Goal: Information Seeking & Learning: Compare options

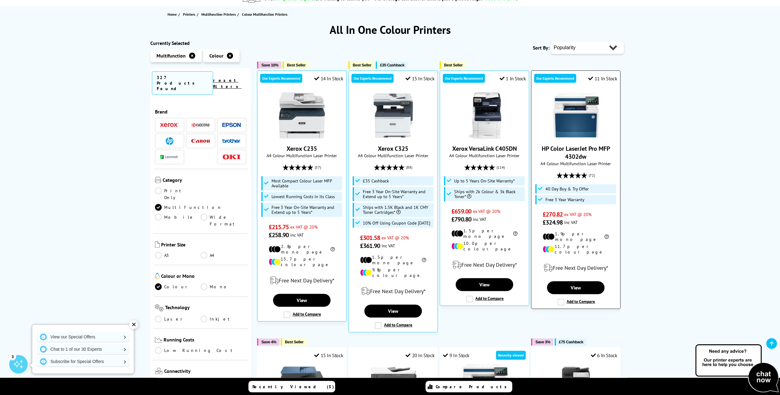
scroll to position [92, 0]
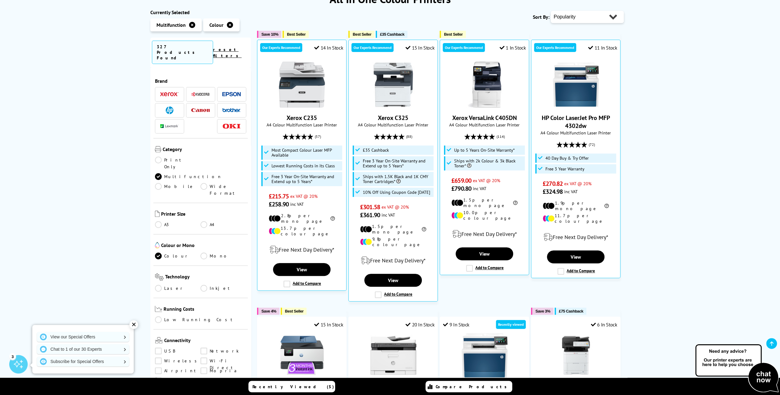
click at [157, 285] on link "Laser" at bounding box center [178, 288] width 46 height 7
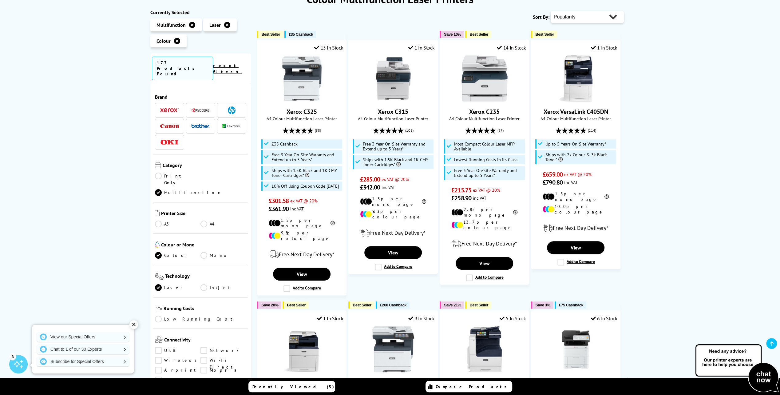
click at [230, 106] on img at bounding box center [232, 110] width 8 height 8
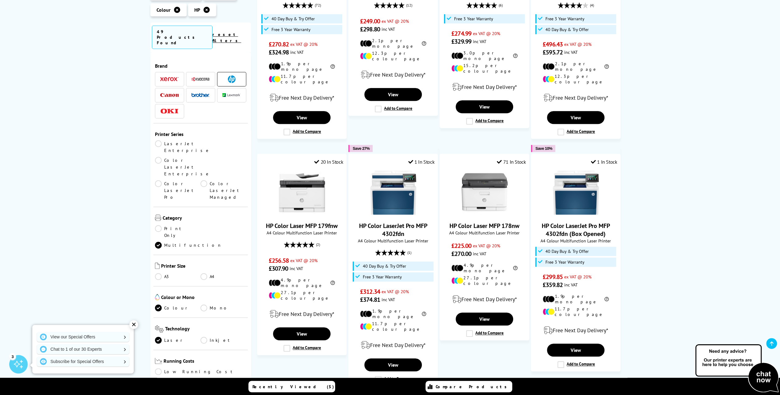
scroll to position [492, 0]
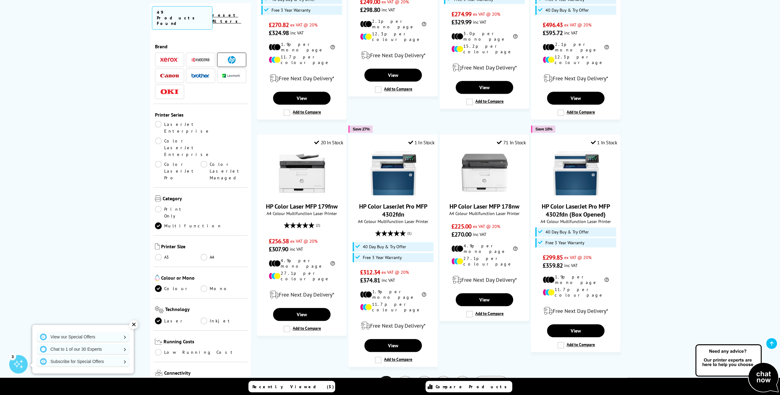
click at [403, 376] on link "2" at bounding box center [405, 384] width 16 height 16
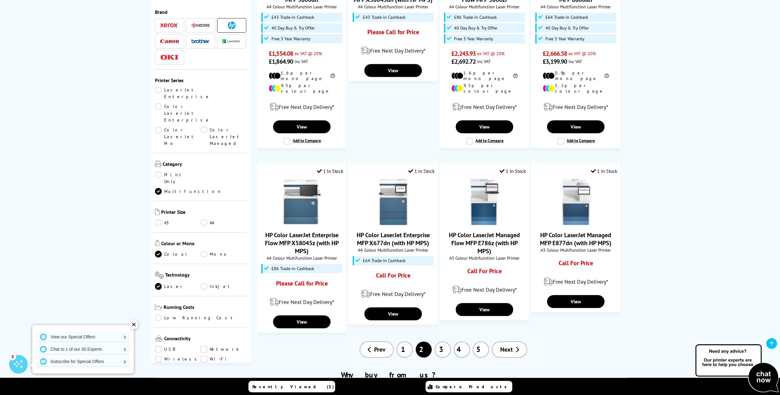
scroll to position [461, 0]
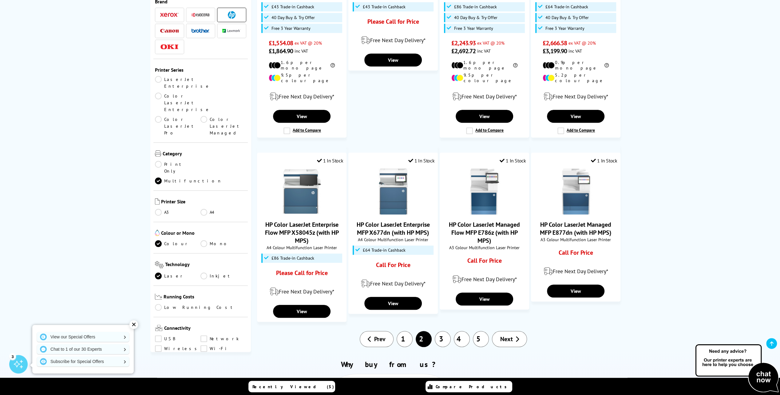
click at [409, 331] on link "1" at bounding box center [404, 339] width 16 height 16
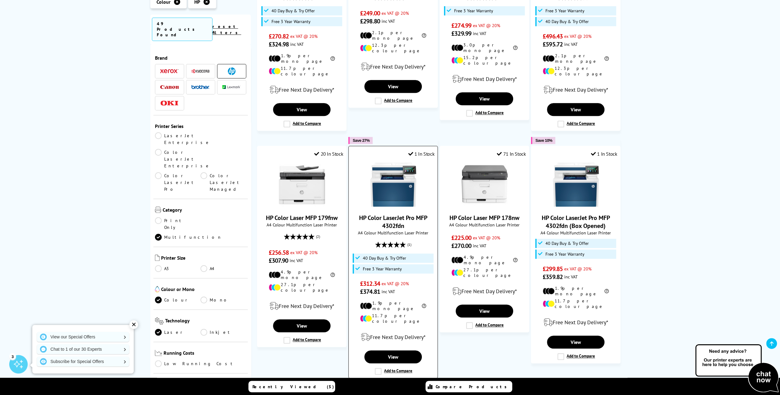
scroll to position [492, 0]
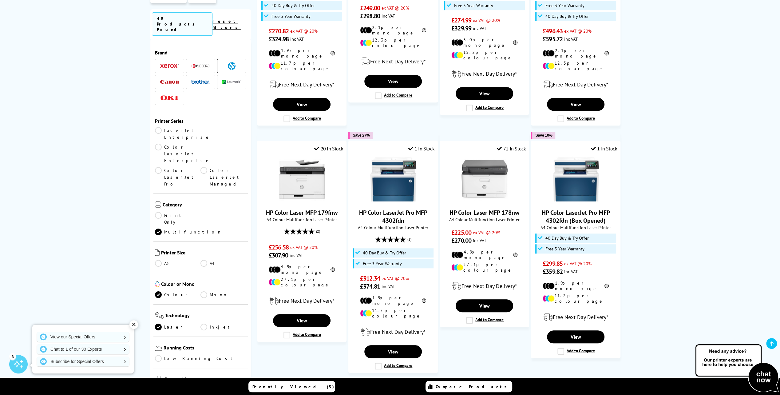
click at [406, 382] on link "2" at bounding box center [405, 390] width 16 height 16
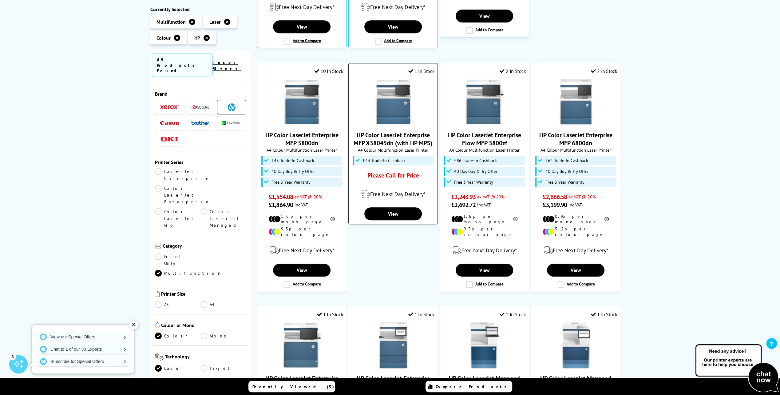
scroll to position [184, 0]
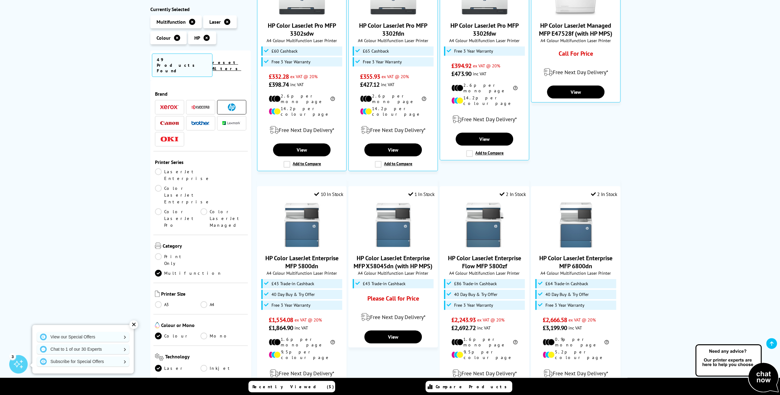
click at [207, 39] on icon at bounding box center [206, 38] width 6 height 6
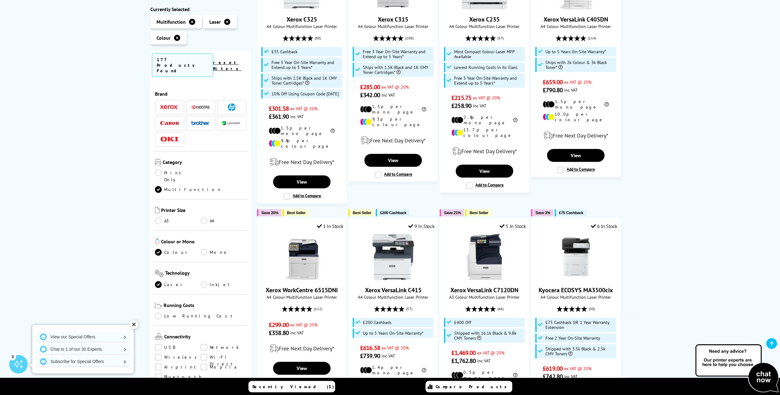
click at [171, 105] on img at bounding box center [169, 107] width 18 height 4
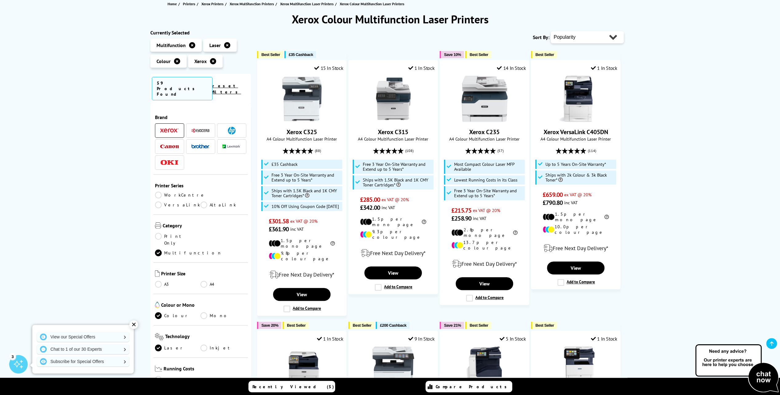
scroll to position [61, 0]
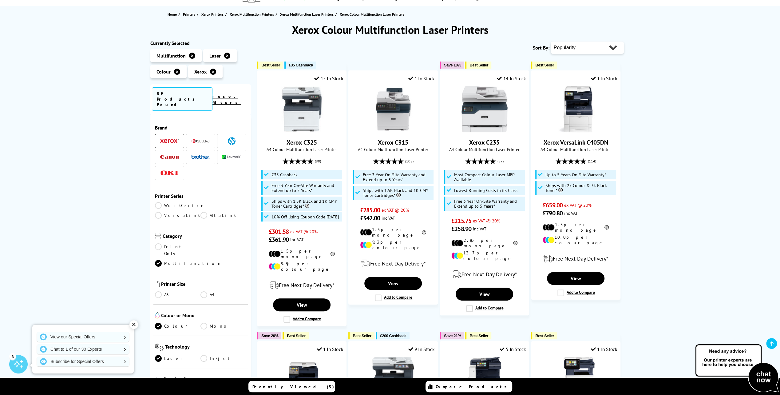
click at [213, 72] on icon at bounding box center [213, 72] width 6 height 6
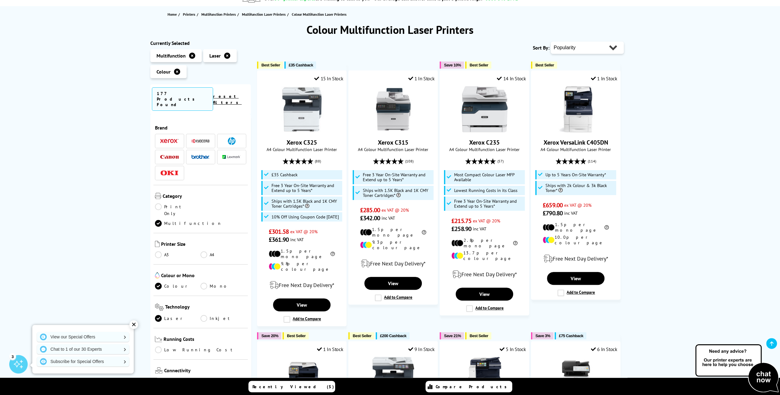
click at [200, 139] on img at bounding box center [200, 141] width 18 height 5
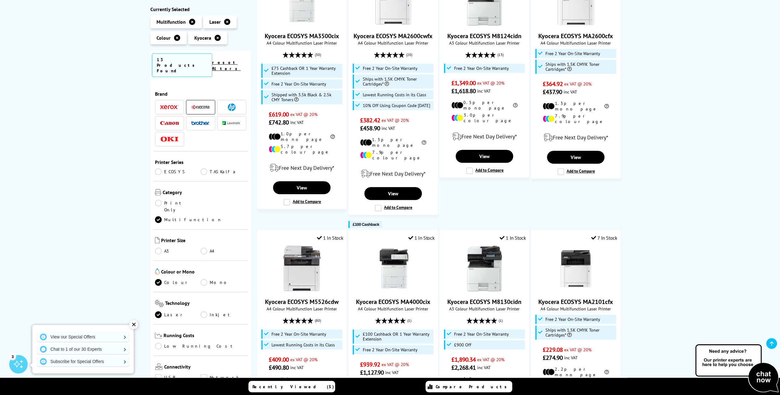
scroll to position [154, 0]
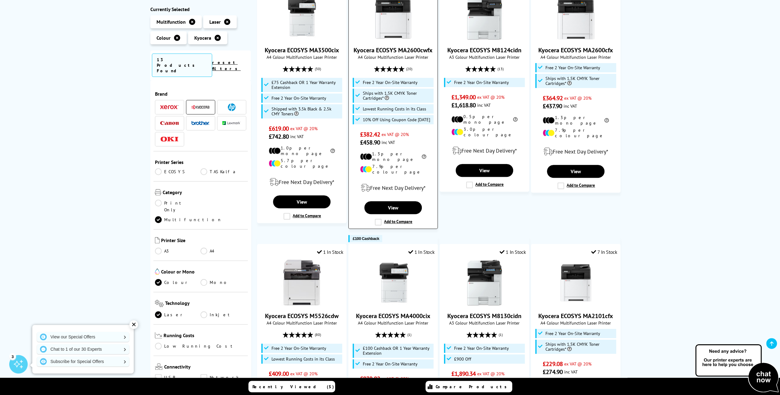
click at [393, 26] on img at bounding box center [393, 17] width 46 height 46
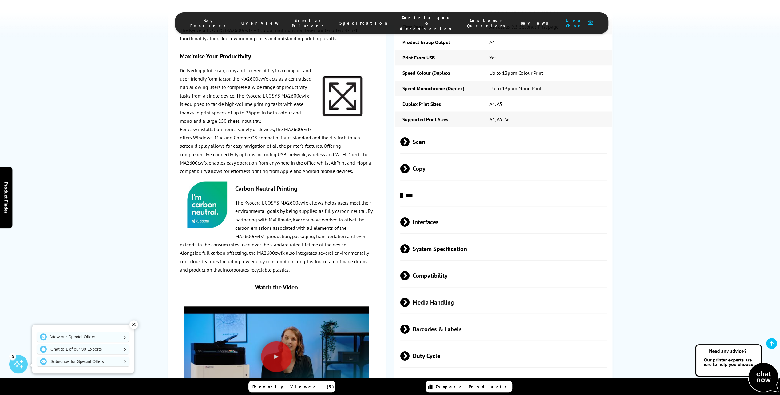
scroll to position [1106, 0]
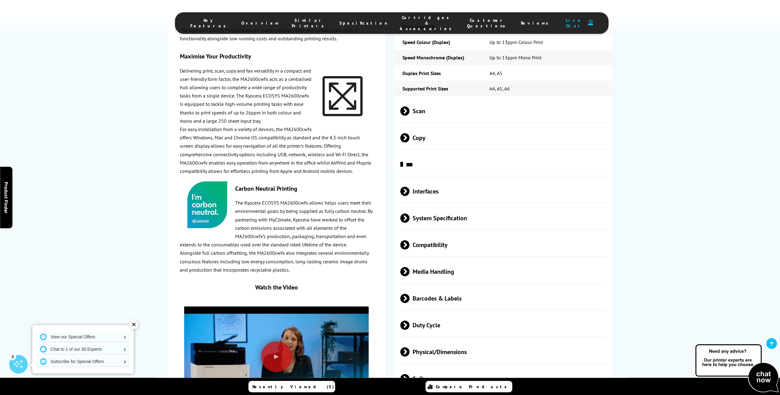
click at [409, 320] on span at bounding box center [409, 324] width 0 height 9
click at [405, 329] on span at bounding box center [404, 329] width 9 height 0
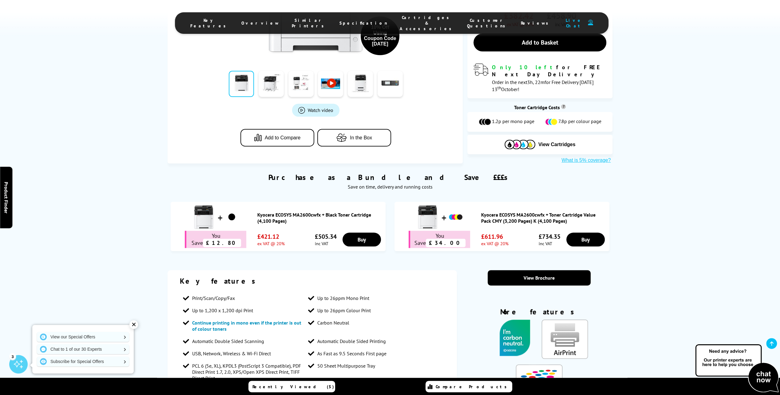
scroll to position [61, 0]
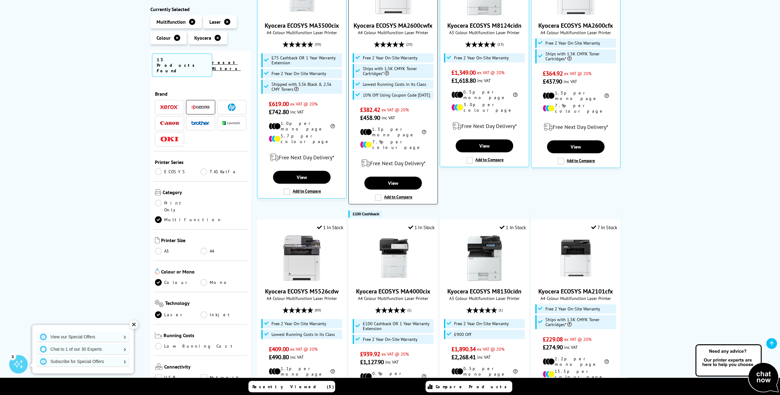
scroll to position [154, 0]
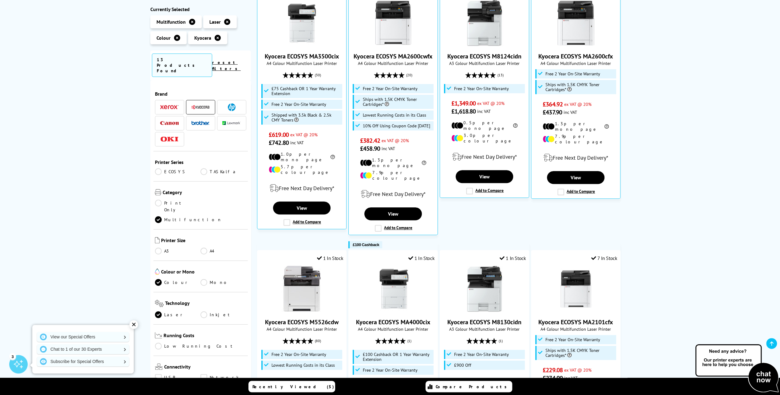
click at [218, 40] on icon at bounding box center [217, 38] width 6 height 6
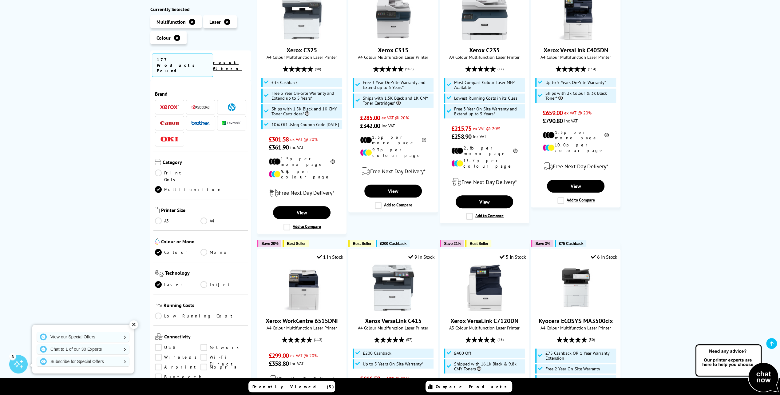
click at [232, 103] on img at bounding box center [232, 107] width 8 height 8
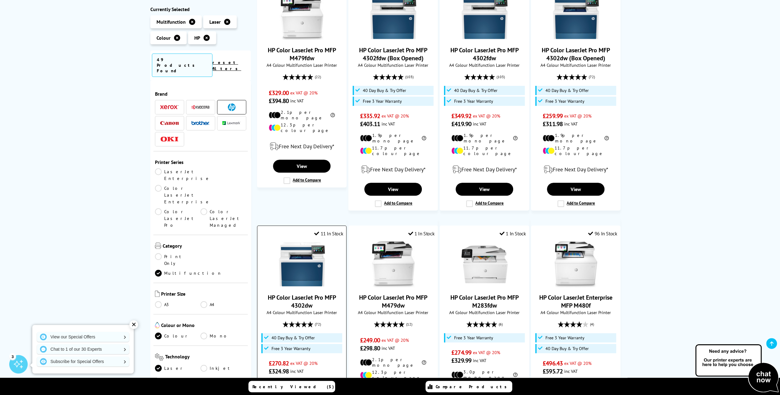
click at [317, 275] on img at bounding box center [302, 264] width 46 height 46
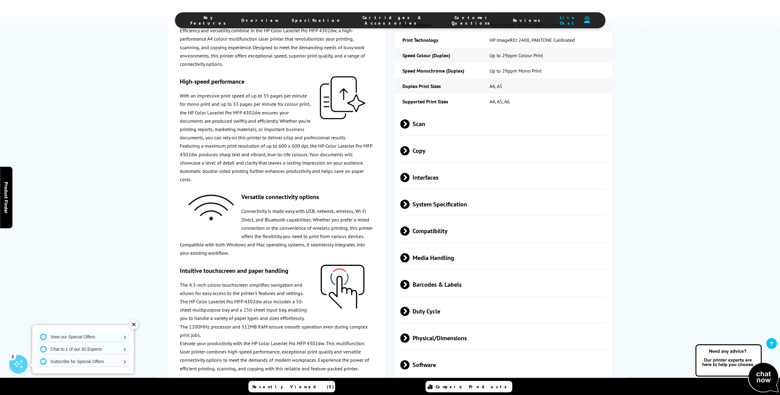
scroll to position [1339, 0]
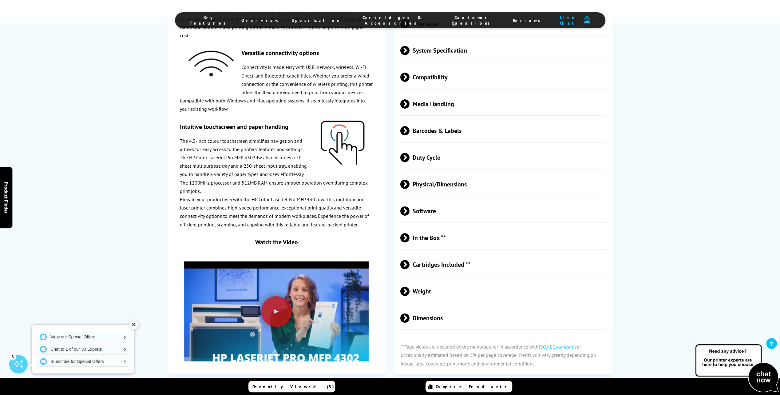
click at [409, 153] on span at bounding box center [409, 157] width 0 height 9
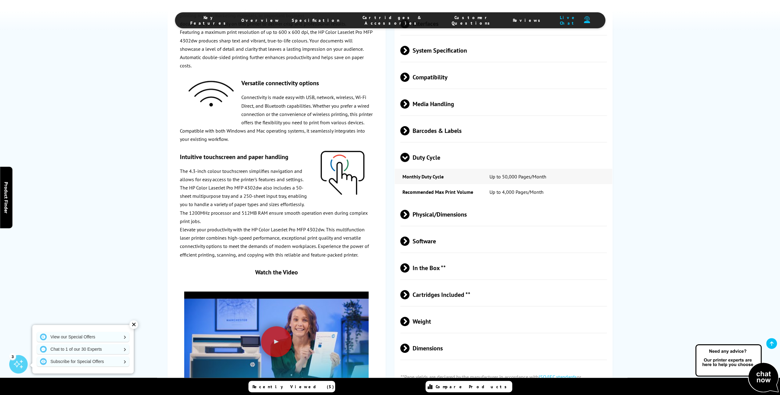
click at [405, 162] on span at bounding box center [404, 162] width 9 height 0
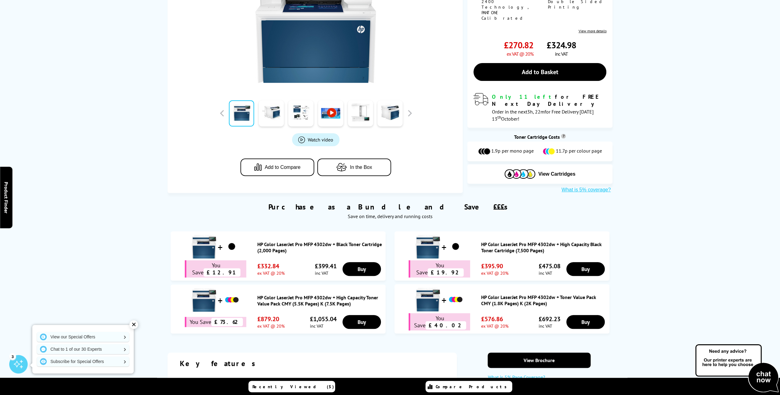
scroll to position [0, 0]
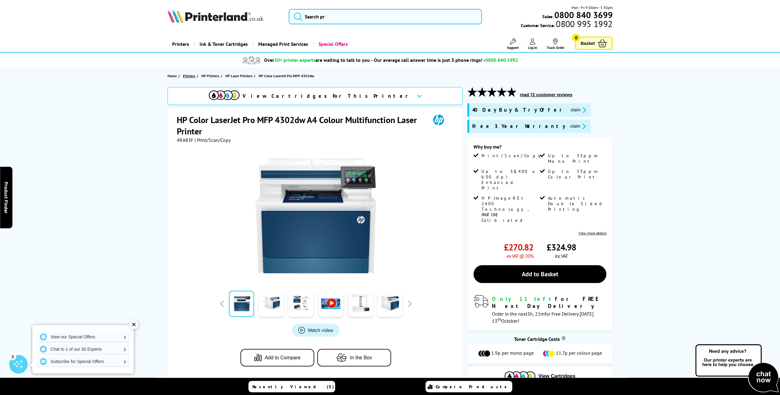
click at [189, 74] on span "Printers" at bounding box center [189, 76] width 12 height 6
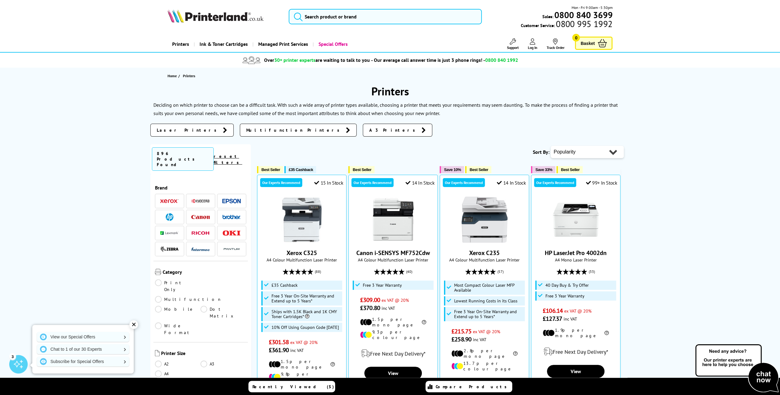
click at [203, 296] on link "Multifunction" at bounding box center [188, 299] width 67 height 7
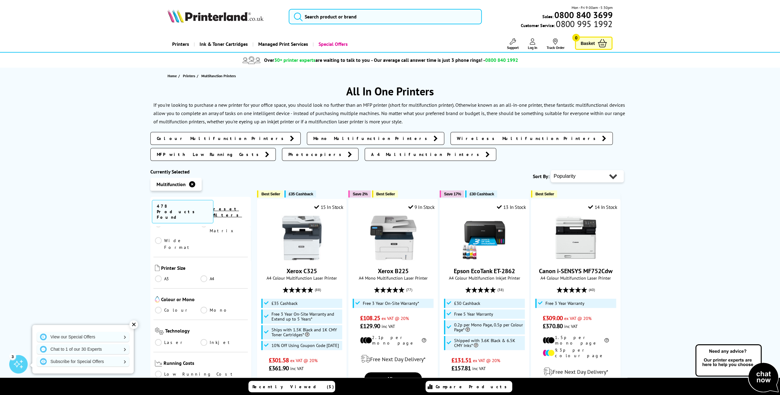
scroll to position [123, 0]
click at [166, 337] on link "Laser" at bounding box center [178, 340] width 46 height 7
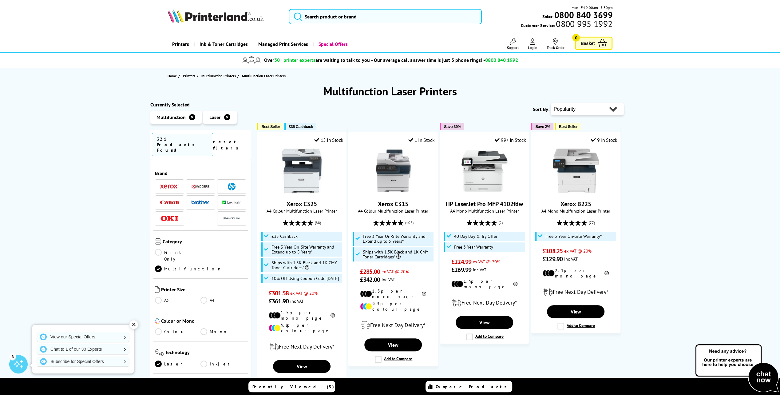
click at [222, 200] on img at bounding box center [231, 202] width 18 height 4
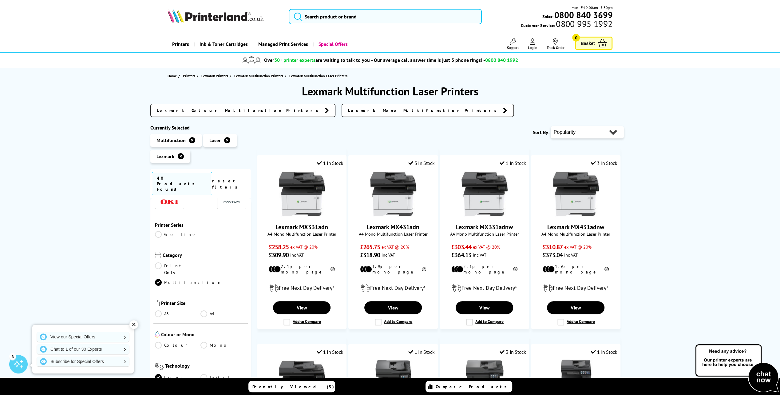
scroll to position [61, 0]
click at [170, 336] on link "Colour" at bounding box center [178, 339] width 46 height 7
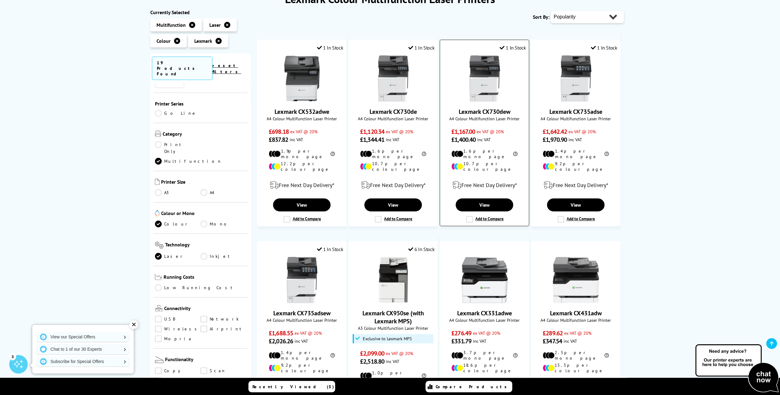
scroll to position [61, 0]
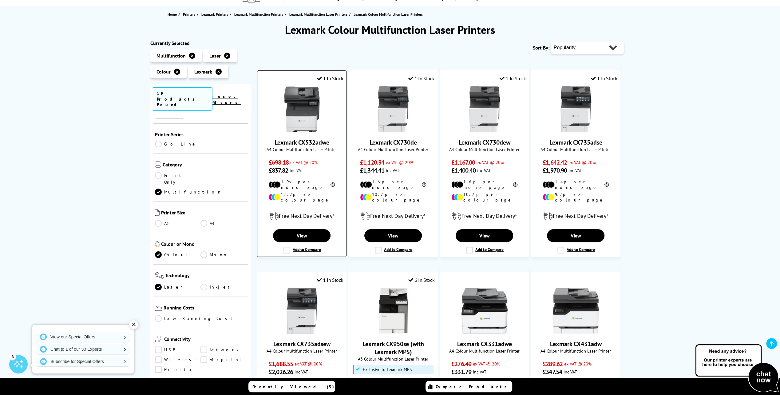
click at [309, 126] on img at bounding box center [302, 109] width 46 height 46
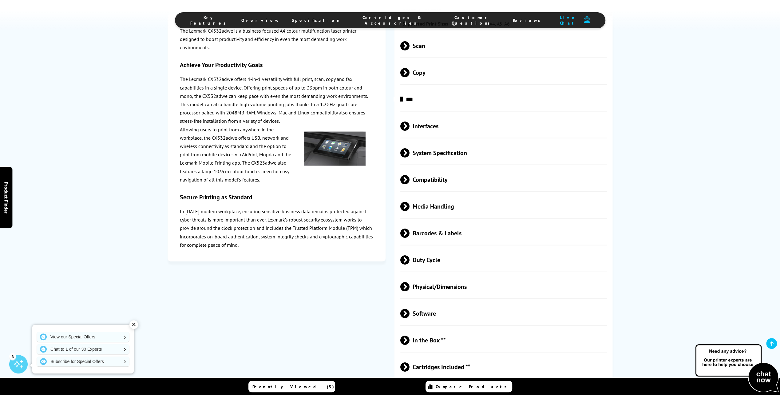
scroll to position [1321, 0]
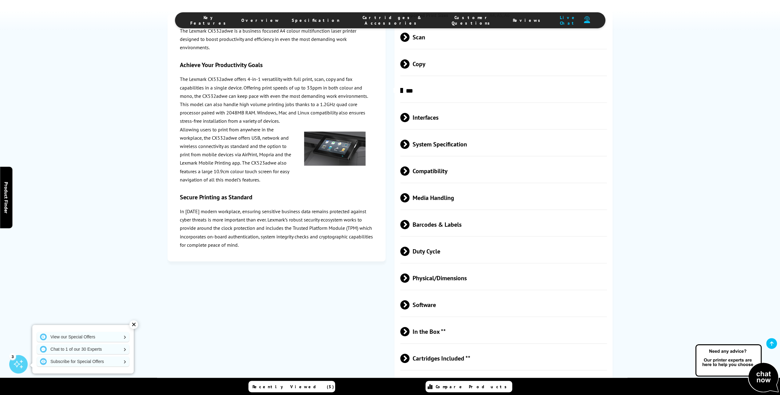
click at [409, 256] on span at bounding box center [409, 250] width 0 height 9
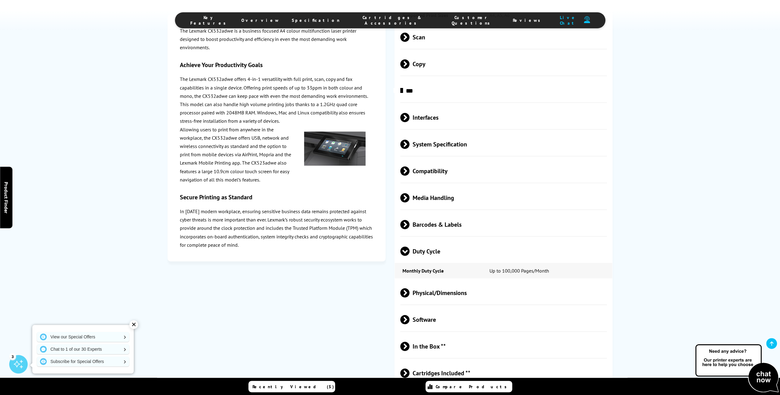
click at [406, 256] on span at bounding box center [404, 256] width 9 height 0
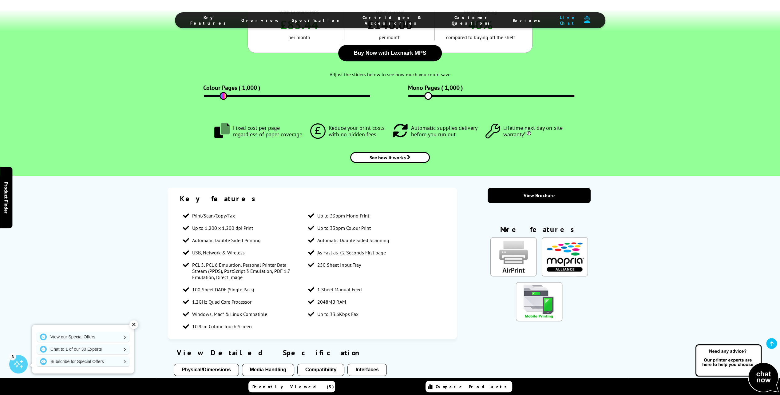
scroll to position [615, 0]
